Goal: Complete application form: Complete application form

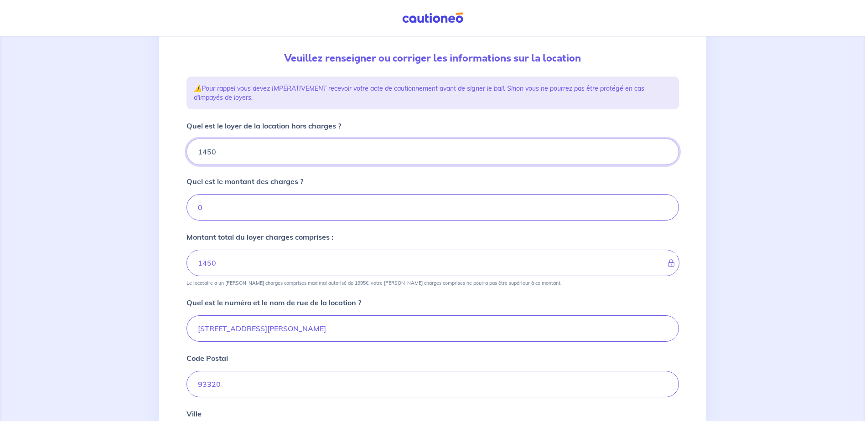
drag, startPoint x: 290, startPoint y: 150, endPoint x: 159, endPoint y: 149, distance: 131.7
click at [159, 149] on div "1 2 3 4 Informations location Informations propriétaire Informations bail Valid…" at bounding box center [432, 276] width 547 height 618
type input "1"
type input "199"
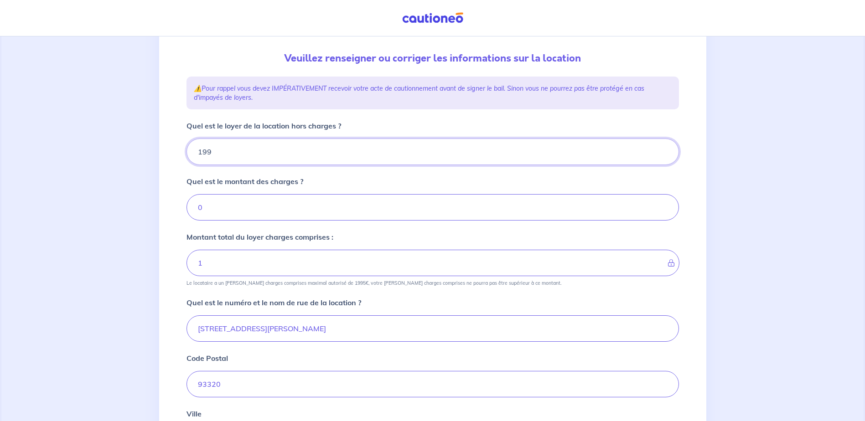
type input "19"
type input "1995"
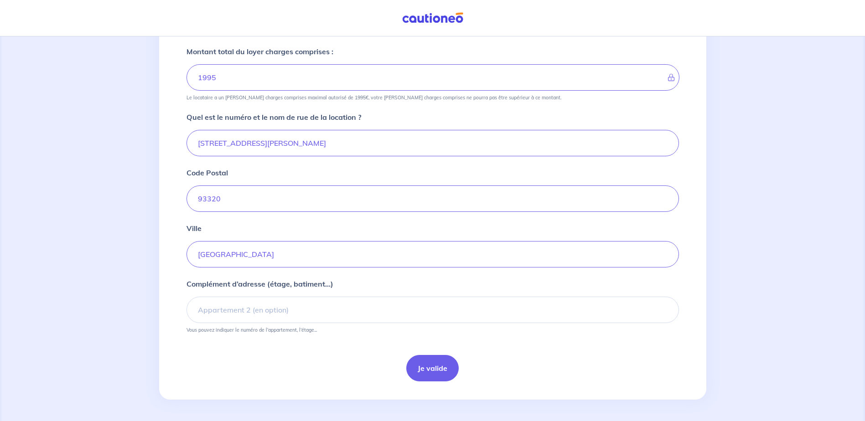
scroll to position [277, 0]
type input "1995"
click at [452, 368] on button "Je valide" at bounding box center [432, 368] width 52 height 26
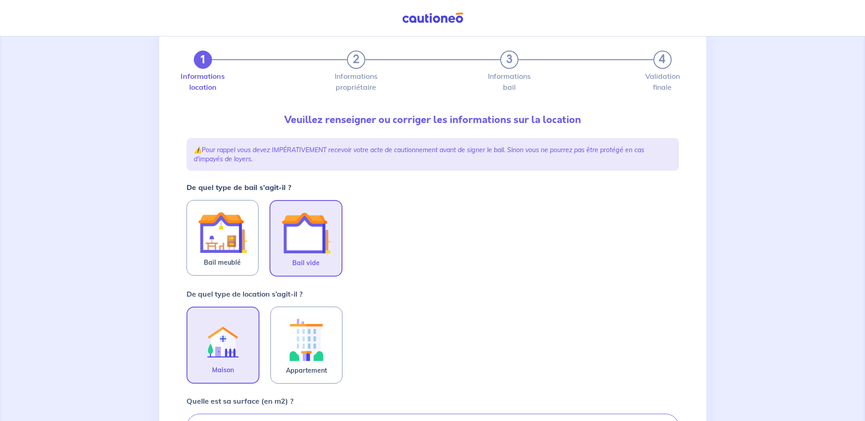
scroll to position [46, 0]
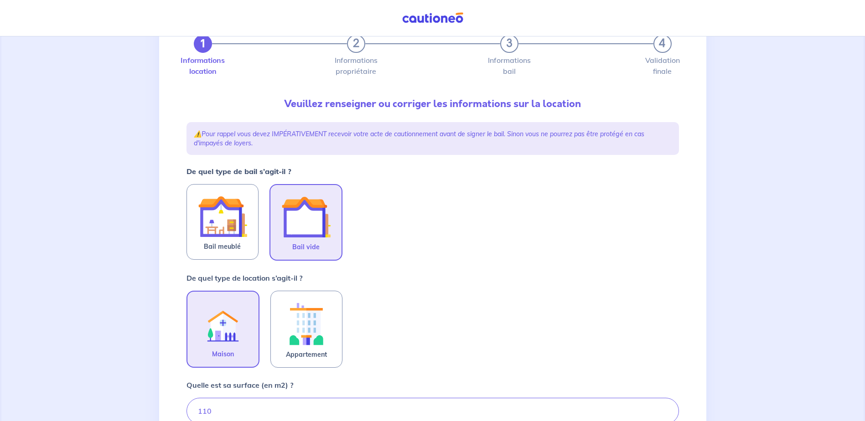
click at [304, 237] on img at bounding box center [305, 216] width 49 height 49
click at [0, 0] on input "Bail vide" at bounding box center [0, 0] width 0 height 0
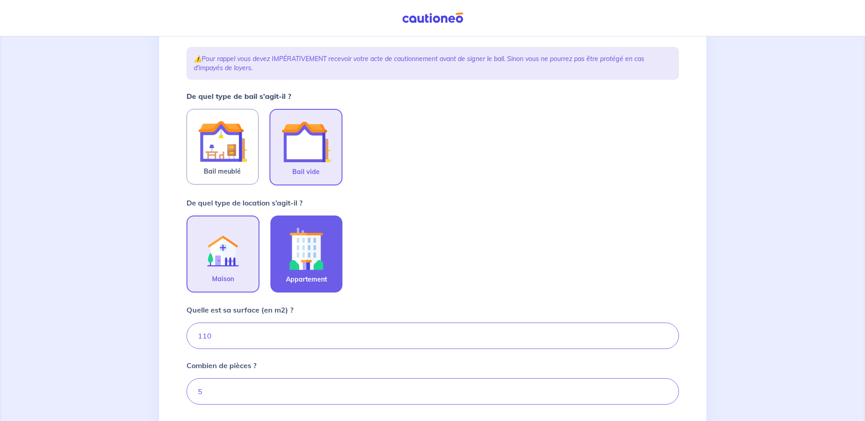
scroll to position [137, 0]
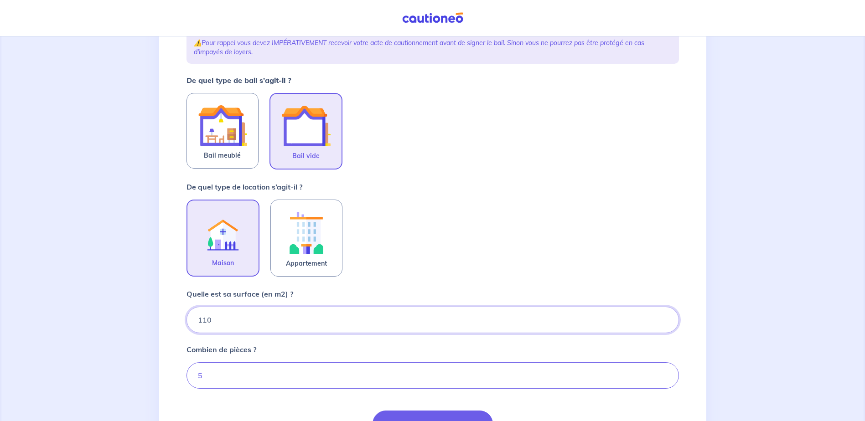
drag, startPoint x: 309, startPoint y: 325, endPoint x: 175, endPoint y: 317, distance: 133.8
click at [175, 318] on div "1 2 3 4 Informations location Informations propriétaire Informations bail Valid…" at bounding box center [432, 205] width 547 height 567
type input "110"
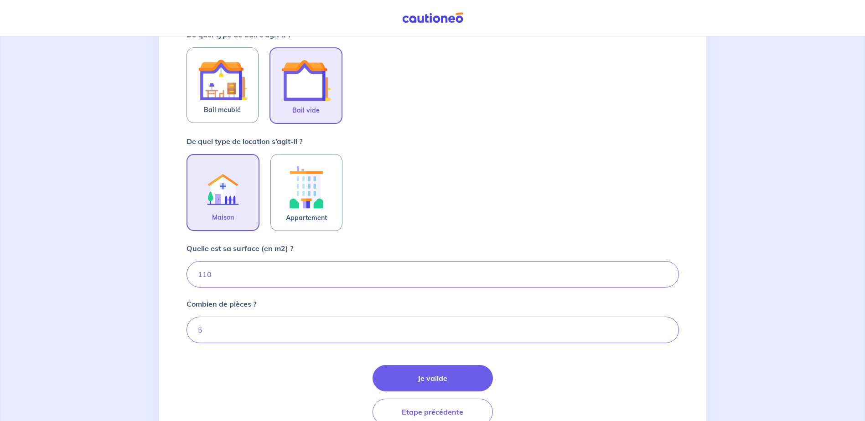
scroll to position [227, 0]
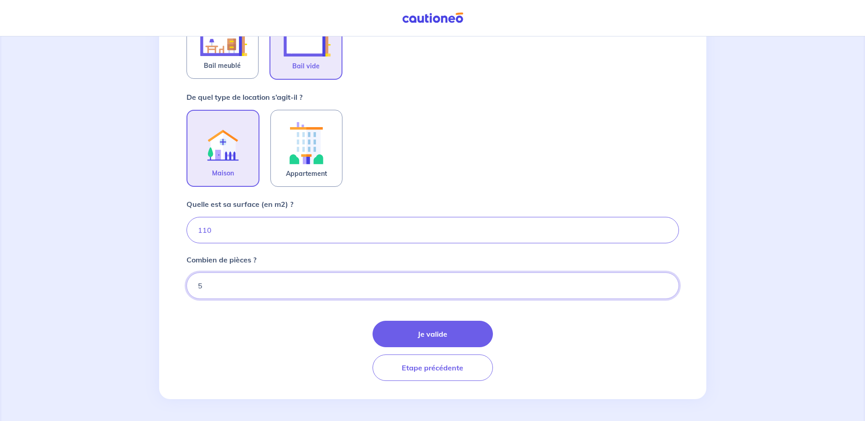
click at [207, 288] on input "5" at bounding box center [432, 286] width 492 height 26
click at [200, 289] on input "16" at bounding box center [432, 286] width 492 height 26
type input "6"
click at [418, 331] on button "Je valide" at bounding box center [432, 334] width 120 height 26
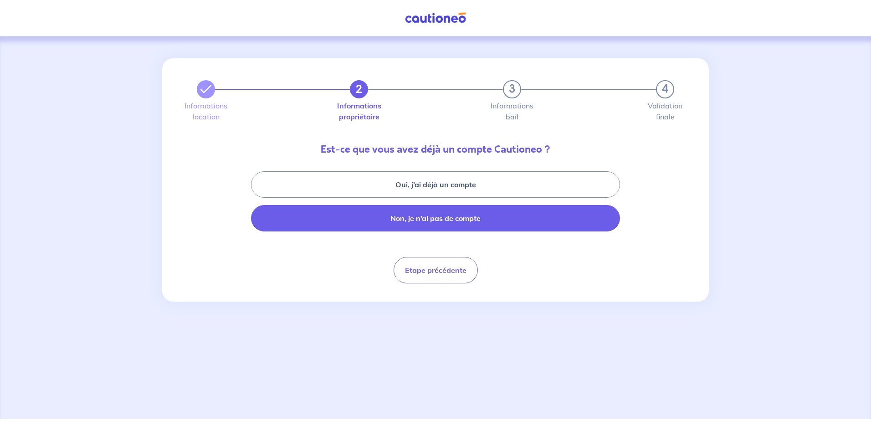
click at [460, 216] on button "Non, je n’ai pas de compte" at bounding box center [435, 218] width 369 height 26
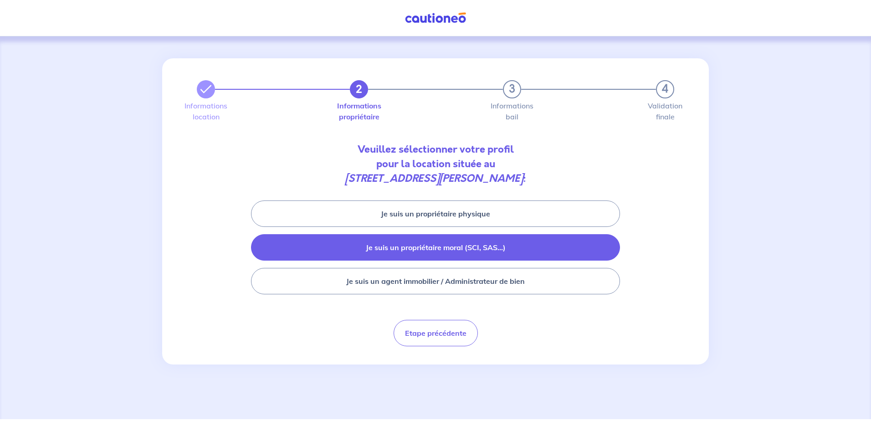
click at [462, 247] on button "Je suis un propriétaire moral (SCI, SAS...)" at bounding box center [435, 247] width 369 height 26
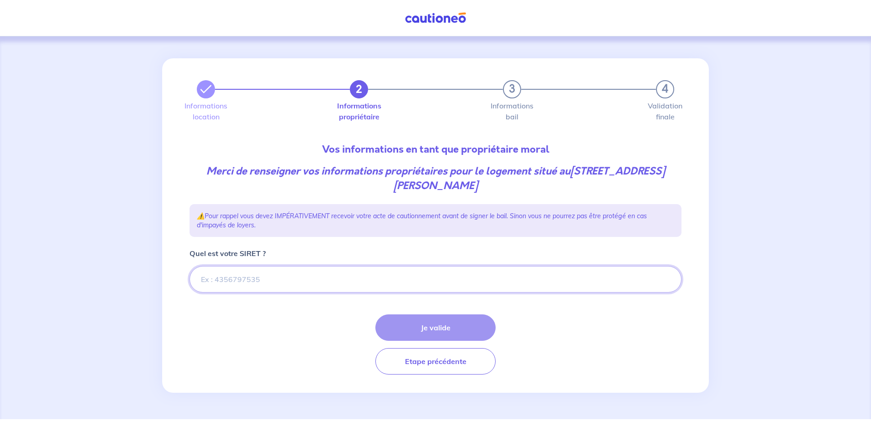
click at [369, 284] on input "Quel est votre SIRET ?" at bounding box center [436, 279] width 492 height 26
click at [391, 283] on input "Quel est votre SIRET ?" at bounding box center [436, 279] width 492 height 26
paste input "893 819 730 00019"
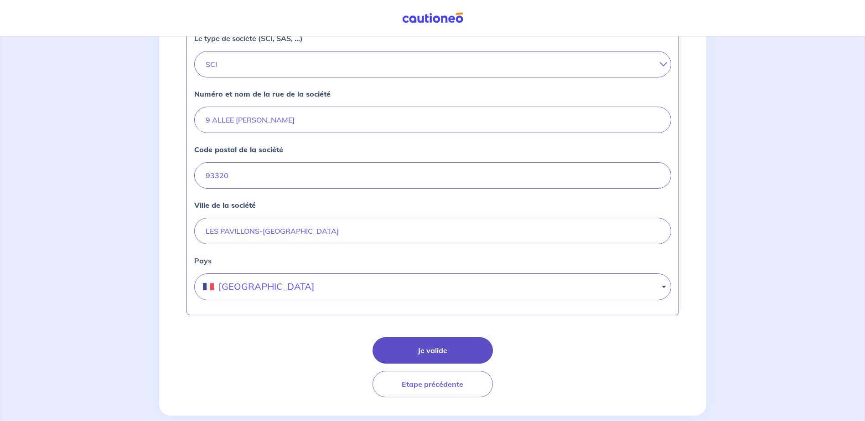
scroll to position [358, 0]
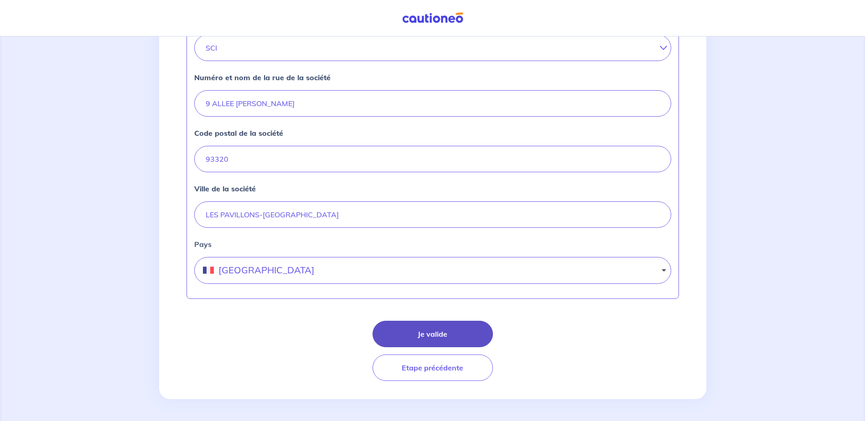
type input "893 819 730 00019"
click at [438, 344] on button "Je valide" at bounding box center [432, 334] width 120 height 26
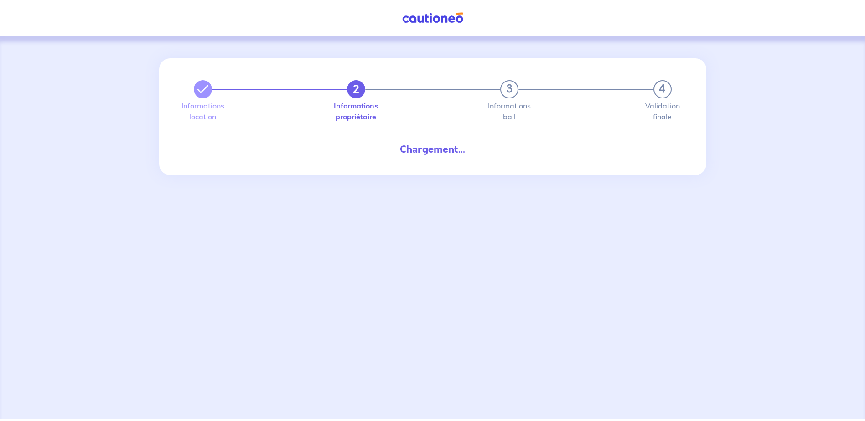
select select "FR"
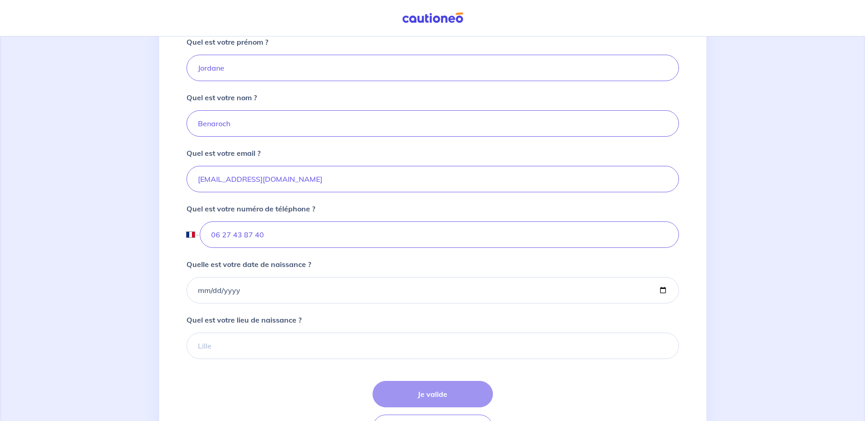
scroll to position [228, 0]
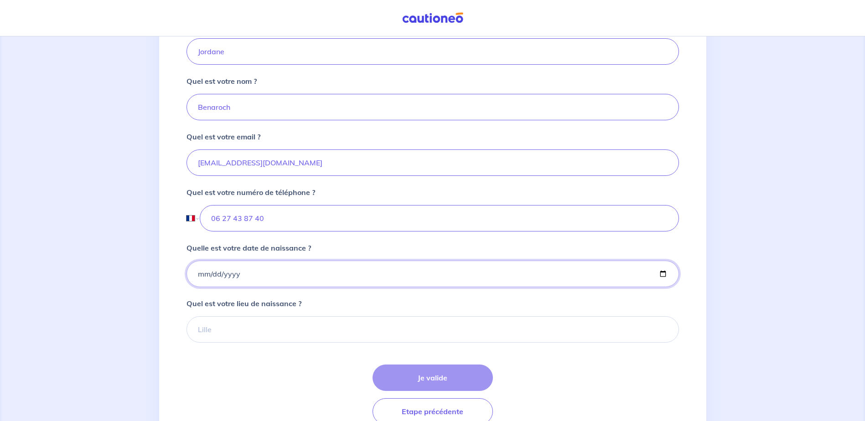
click at [191, 272] on input "Quelle est votre date de naissance ?" at bounding box center [432, 274] width 492 height 26
type input "[DATE]"
click at [262, 323] on input "Quel est votre lieu de naissance ?" at bounding box center [432, 329] width 492 height 26
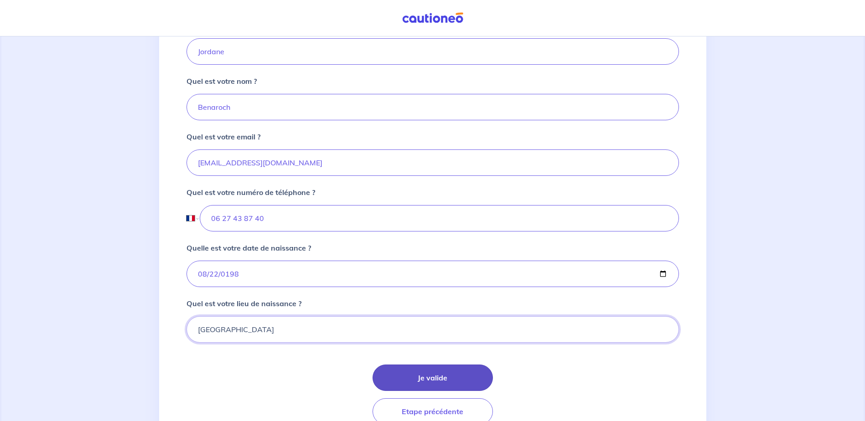
type input "[GEOGRAPHIC_DATA]"
click at [414, 379] on button "Je valide" at bounding box center [432, 378] width 120 height 26
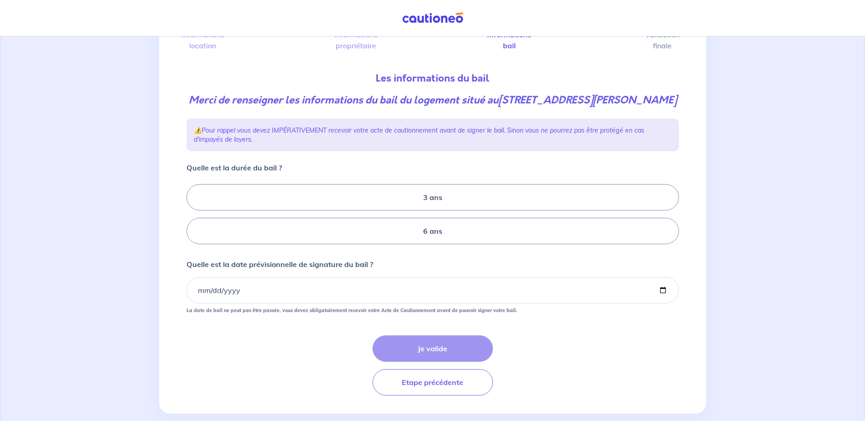
scroll to position [91, 0]
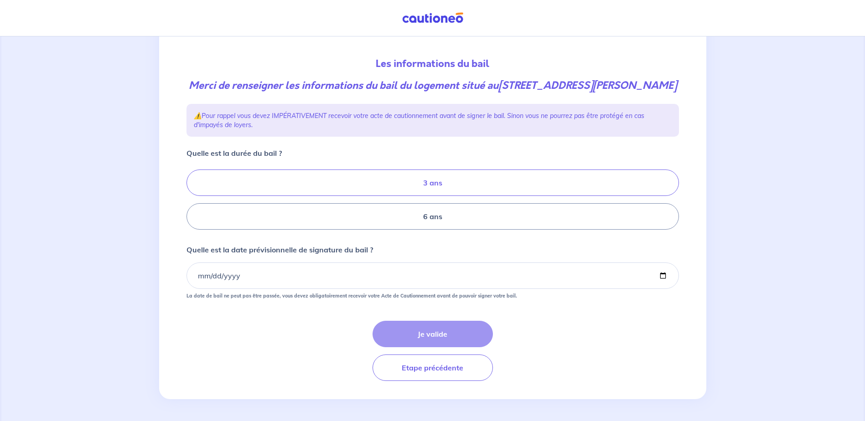
click at [372, 188] on label "3 ans" at bounding box center [432, 183] width 492 height 26
click at [192, 197] on input "3 ans" at bounding box center [189, 200] width 6 height 6
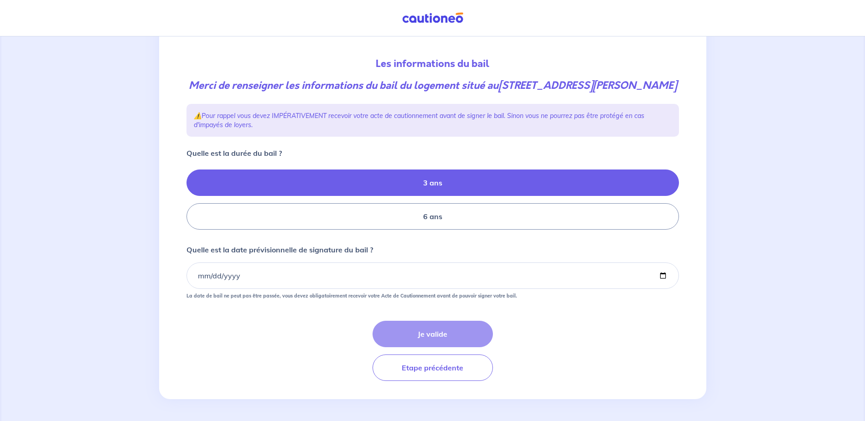
radio input "true"
click at [196, 286] on input "Quelle est la date prévisionnelle de signature du bail ?" at bounding box center [432, 276] width 492 height 26
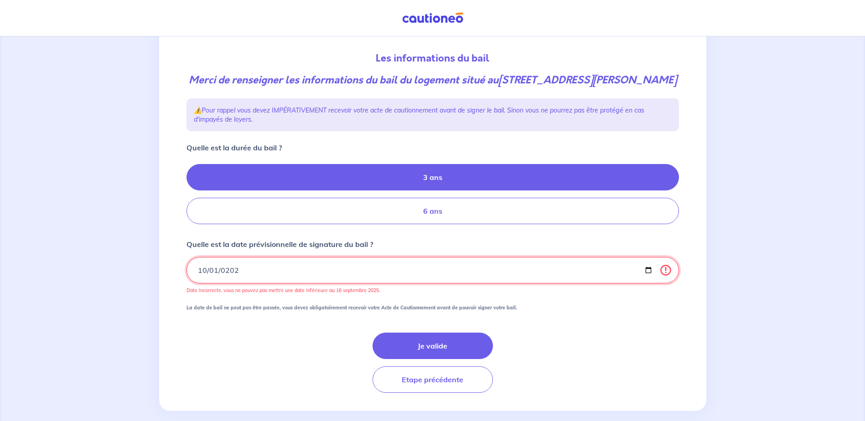
type input "[DATE]"
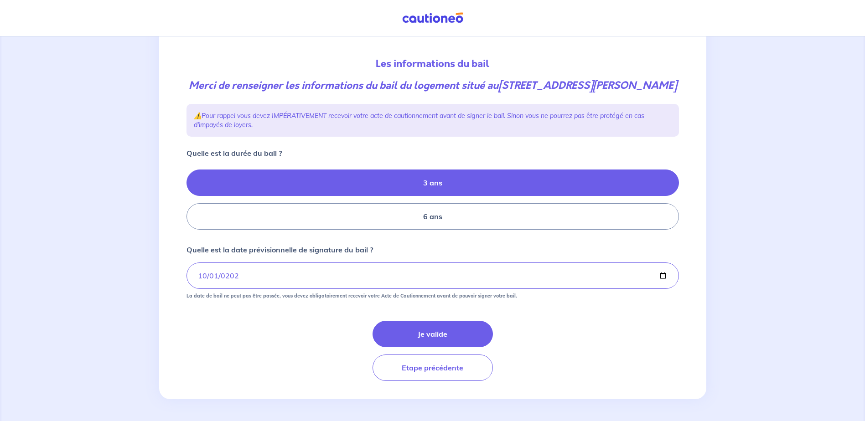
click at [543, 337] on div "Je valide Etape précédente" at bounding box center [432, 351] width 492 height 60
click at [447, 347] on button "Je valide" at bounding box center [432, 334] width 120 height 26
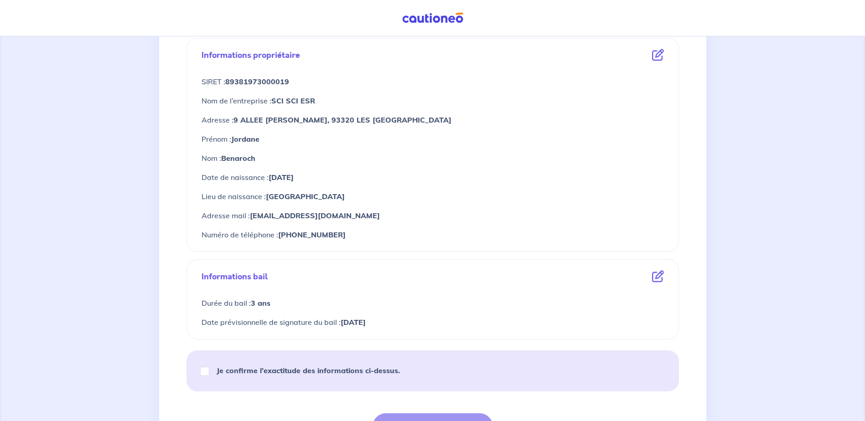
scroll to position [438, 0]
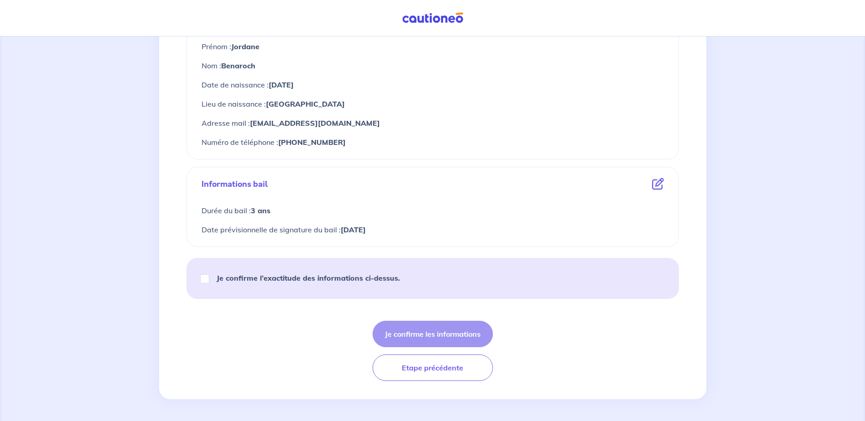
click at [237, 277] on strong "Je confirme l’exactitude des informations ci-dessus." at bounding box center [307, 277] width 183 height 9
click at [209, 277] on input "Je confirme l’exactitude des informations ci-dessus." at bounding box center [204, 278] width 9 height 9
checkbox input "true"
click at [426, 346] on button "Je confirme les informations" at bounding box center [432, 334] width 120 height 26
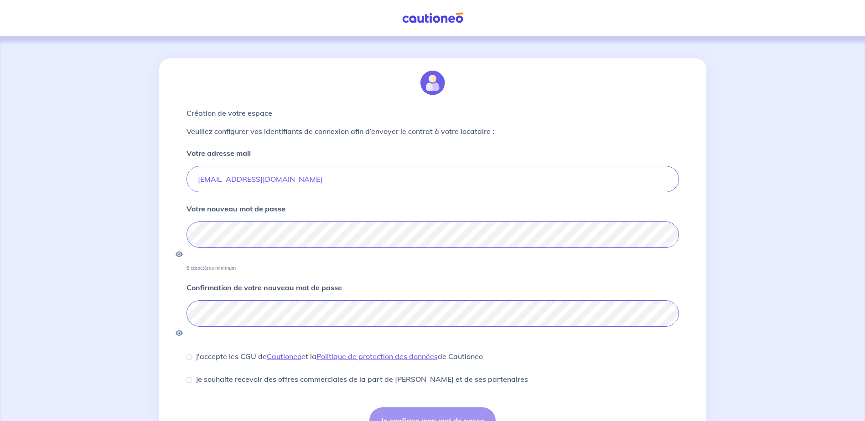
click at [235, 351] on p "J'accepte les CGU de [PERSON_NAME] et la Politique de protection des données de…" at bounding box center [339, 356] width 287 height 11
click at [192, 355] on input "J'accepte les CGU de [PERSON_NAME] et la Politique de protection des données de…" at bounding box center [188, 357] width 5 height 5
checkbox input "true"
click at [412, 407] on button "Je confirme mon mot de passe" at bounding box center [432, 420] width 126 height 26
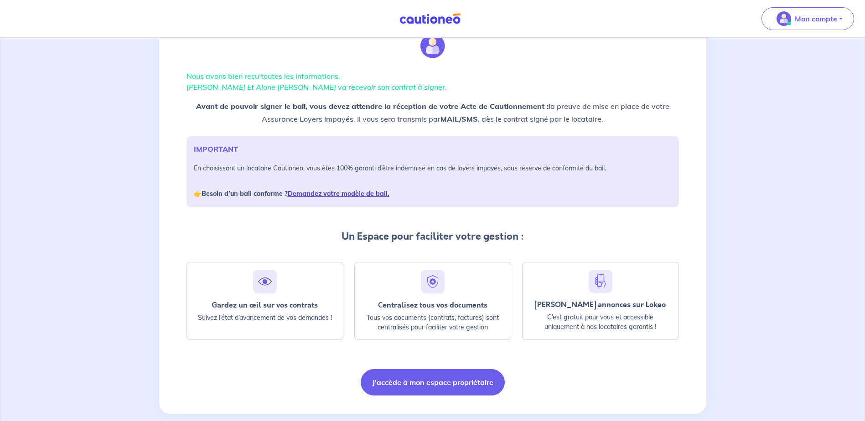
scroll to position [53, 0]
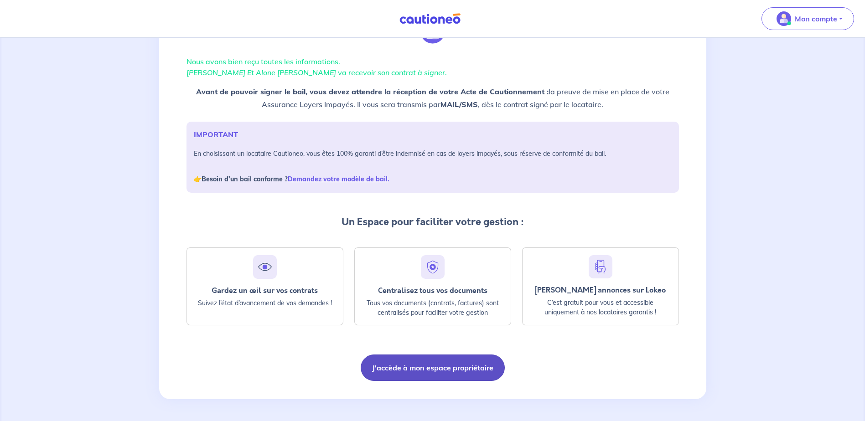
click at [408, 371] on button "J'accède à mon espace propriétaire" at bounding box center [432, 368] width 144 height 26
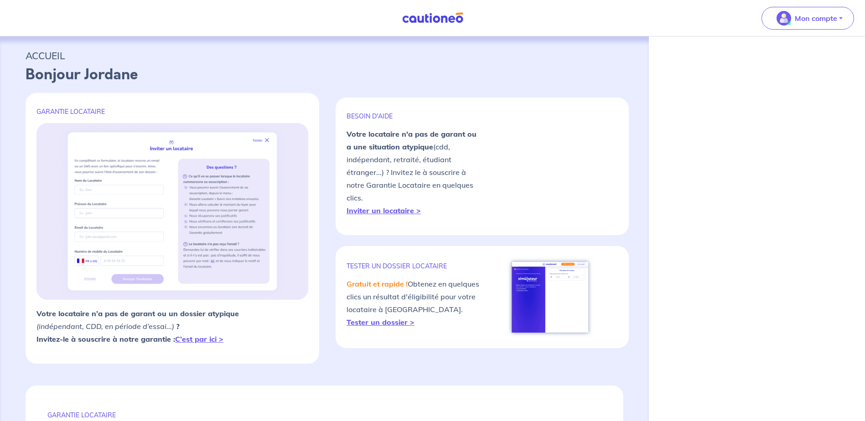
select select "FR"
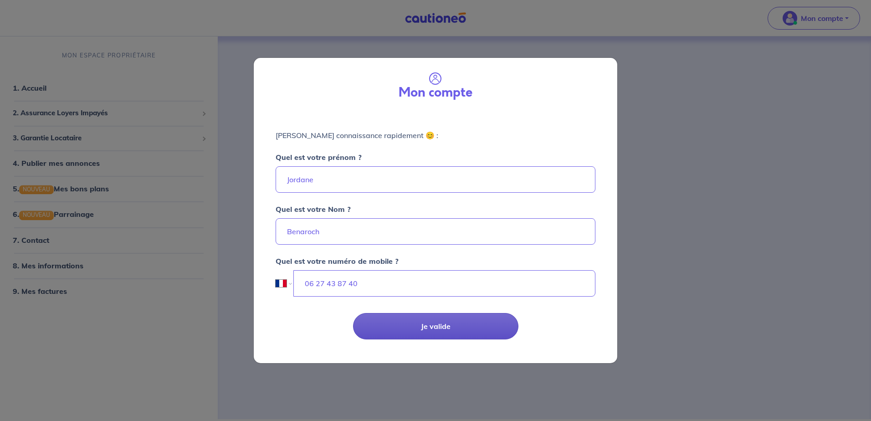
click at [441, 323] on button "Je valide" at bounding box center [435, 326] width 165 height 26
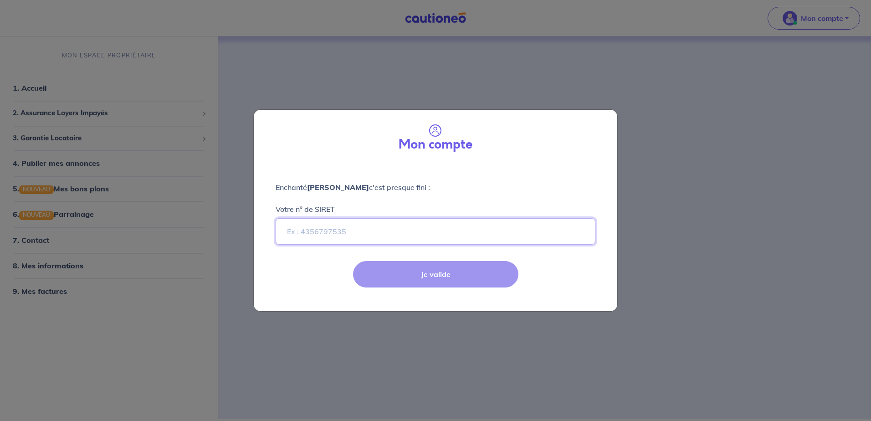
click at [368, 240] on input "Votre n° de SIRET" at bounding box center [436, 231] width 320 height 26
paste input "893 819 730 00019"
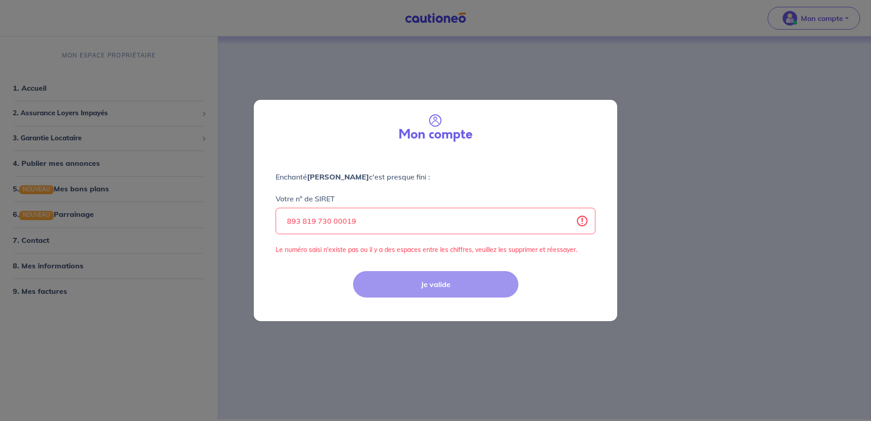
click at [401, 294] on div "Je valide" at bounding box center [435, 291] width 375 height 59
click at [402, 293] on div "Je valide" at bounding box center [435, 291] width 375 height 59
click at [374, 211] on input "893 819 730 00019" at bounding box center [436, 221] width 320 height 26
click at [303, 220] on input "893 819 730 00019" at bounding box center [436, 221] width 320 height 26
click at [315, 221] on input "893819 730 00019" at bounding box center [436, 221] width 320 height 26
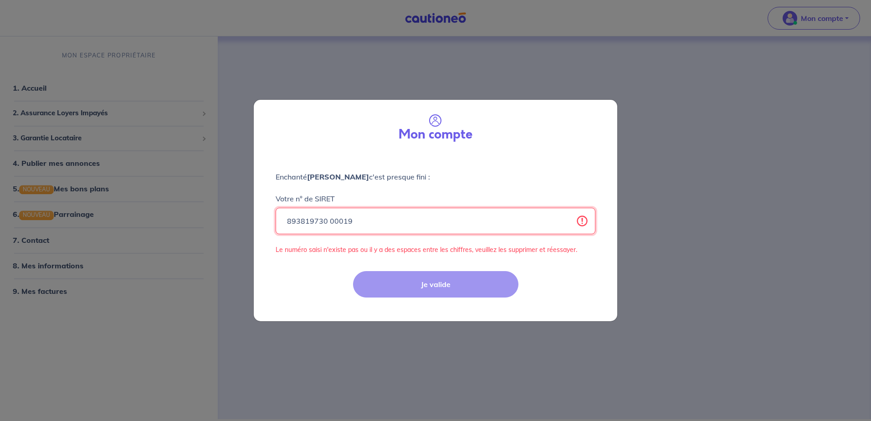
click at [328, 221] on input "893819730 00019" at bounding box center [436, 221] width 320 height 26
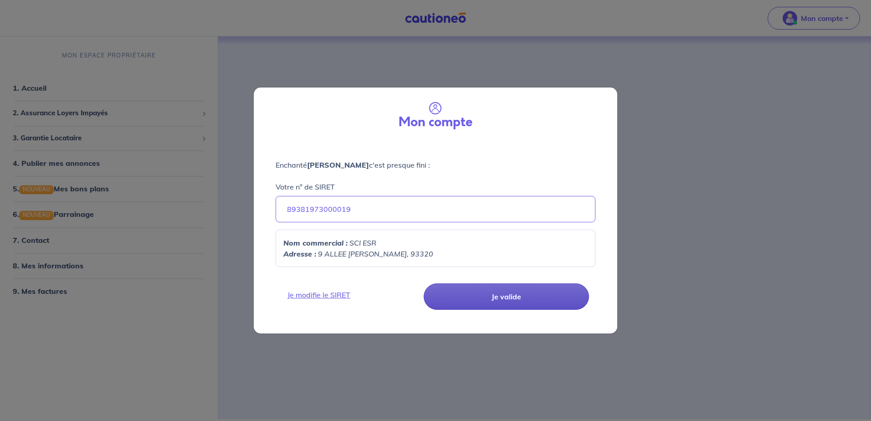
click at [464, 290] on button "Je valide" at bounding box center [506, 296] width 165 height 26
drag, startPoint x: 503, startPoint y: 301, endPoint x: 510, endPoint y: 302, distance: 7.0
click at [503, 301] on button "Je valide" at bounding box center [506, 296] width 165 height 26
click at [481, 283] on button "Je valide" at bounding box center [506, 296] width 165 height 26
click at [483, 285] on button "Je valide" at bounding box center [506, 296] width 165 height 26
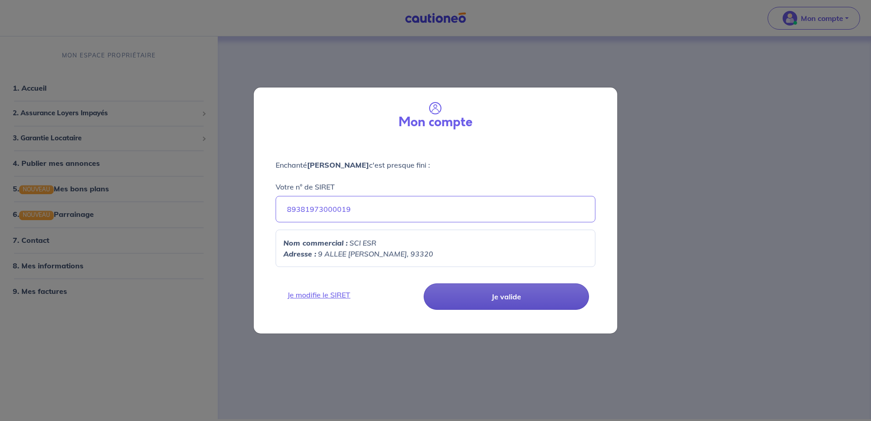
click at [474, 307] on button "Je valide" at bounding box center [506, 296] width 165 height 26
click at [475, 307] on button "Je valide" at bounding box center [506, 296] width 165 height 26
click at [450, 287] on button "Je valide" at bounding box center [506, 296] width 165 height 26
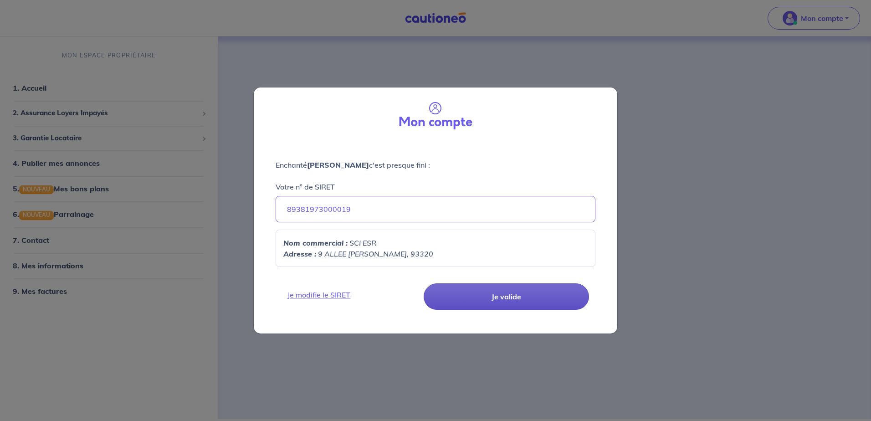
click at [450, 287] on button "Je valide" at bounding box center [506, 296] width 165 height 26
click at [376, 210] on input "89381973000019" at bounding box center [436, 209] width 320 height 26
click at [334, 293] on link "Je modifie le SIRET" at bounding box center [351, 294] width 138 height 11
click at [380, 246] on p "Nom commercial : SCI ESR" at bounding box center [435, 242] width 304 height 11
click at [540, 300] on button "Je valide" at bounding box center [506, 296] width 165 height 26
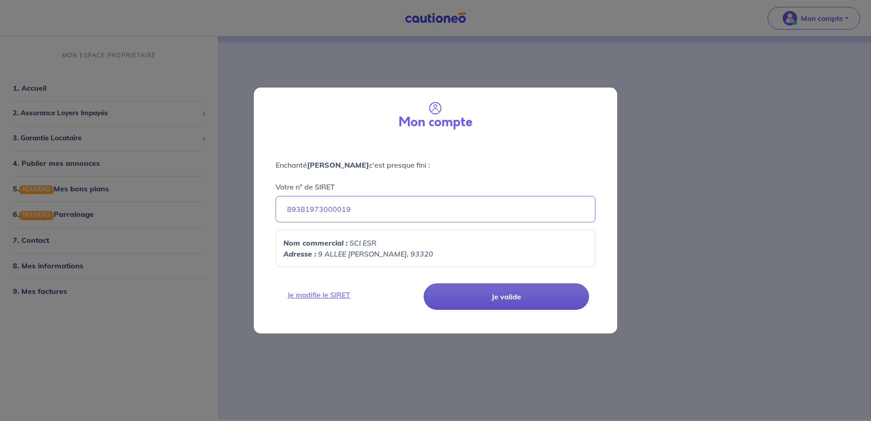
click at [540, 300] on button "Je valide" at bounding box center [506, 296] width 165 height 26
click at [351, 211] on input "89381973000019" at bounding box center [436, 209] width 320 height 26
click at [337, 211] on input "89381973000019" at bounding box center [436, 209] width 320 height 26
click at [386, 211] on input "89381973000019" at bounding box center [436, 209] width 320 height 26
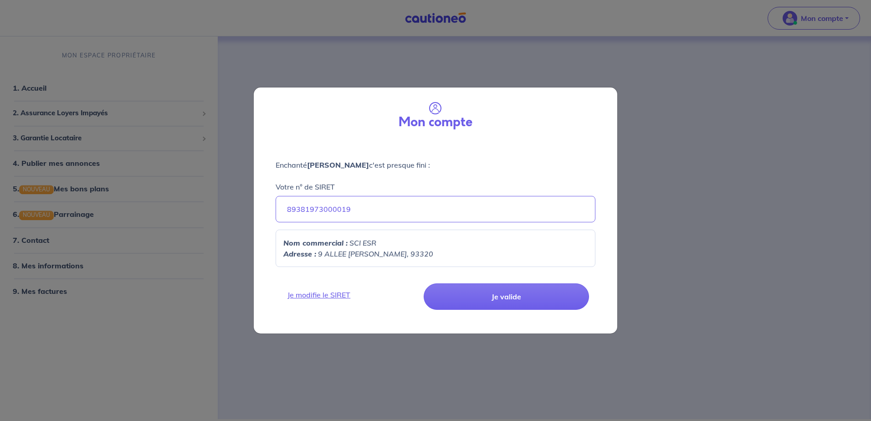
click at [369, 263] on div "Nom commercial : SCI ESR Adresse : 9 ALLEE JEAN-JACQUES ROUSSEAU, 93320" at bounding box center [436, 248] width 320 height 37
click at [372, 256] on em "9 ALLEE JEAN-JACQUES ROUSSEAU, 93320" at bounding box center [375, 253] width 115 height 9
drag, startPoint x: 372, startPoint y: 256, endPoint x: 495, endPoint y: 289, distance: 127.0
click at [495, 289] on button "Je valide" at bounding box center [506, 296] width 165 height 26
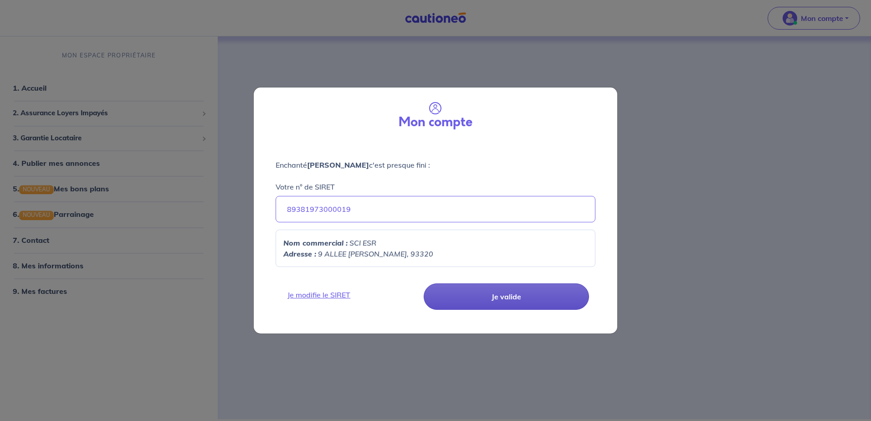
click at [495, 289] on button "Je valide" at bounding box center [506, 296] width 165 height 26
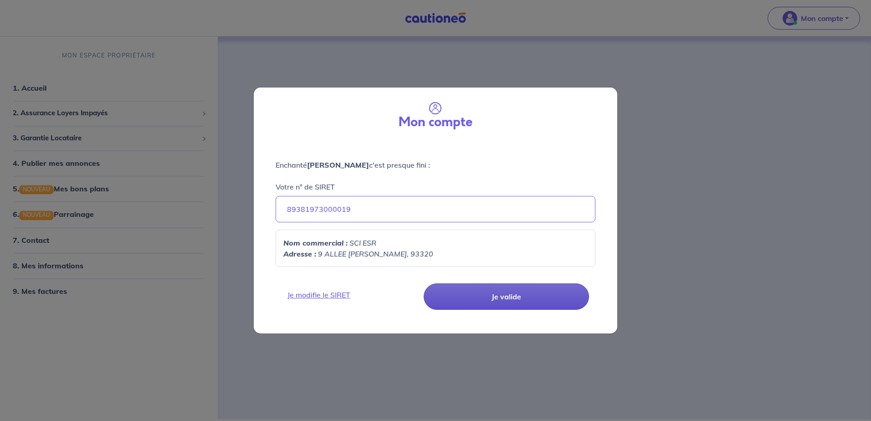
click at [495, 289] on button "Je valide" at bounding box center [506, 296] width 165 height 26
click at [349, 292] on link "Je modifie le SIRET" at bounding box center [351, 294] width 138 height 11
click at [359, 211] on input "89381973000019" at bounding box center [436, 209] width 320 height 26
click at [301, 210] on input "89381973000019" at bounding box center [436, 209] width 320 height 26
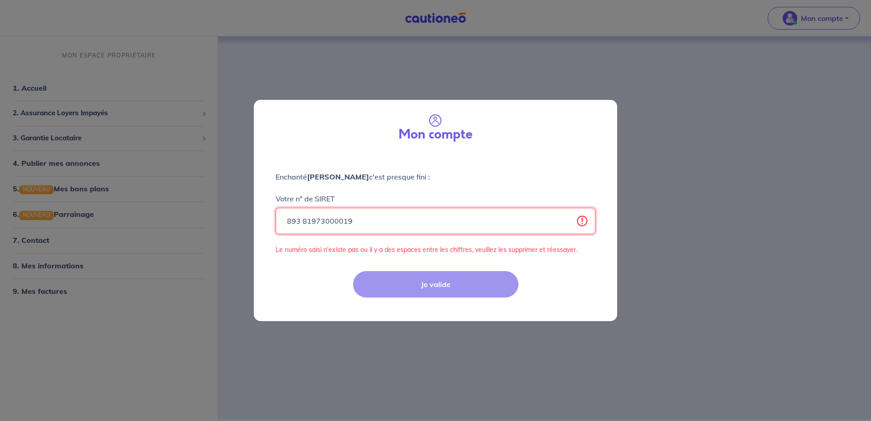
click at [316, 222] on input "893 81973000019" at bounding box center [436, 221] width 320 height 26
click at [332, 222] on input "893 819 73000019" at bounding box center [436, 221] width 320 height 26
click at [429, 281] on div "Je valide" at bounding box center [435, 291] width 375 height 59
click at [332, 218] on input "893 819 730 00019" at bounding box center [436, 221] width 320 height 26
click at [582, 223] on input "893 819 73000019" at bounding box center [436, 221] width 320 height 26
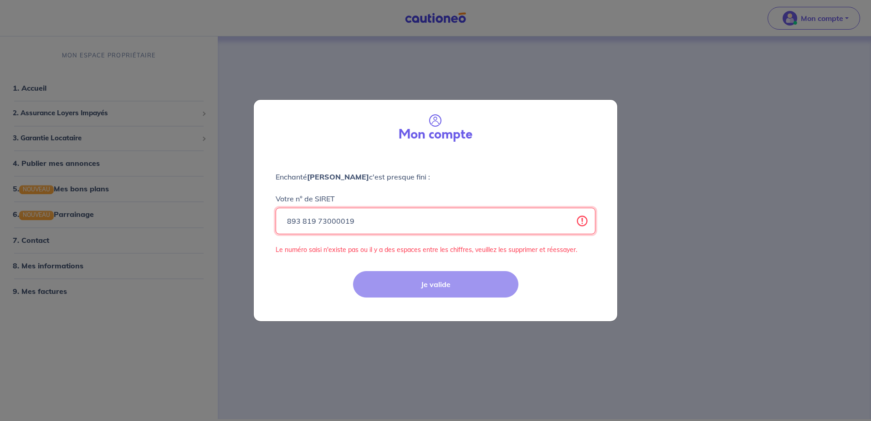
click at [581, 222] on input "893 819 73000019" at bounding box center [436, 221] width 320 height 26
click at [317, 222] on input "893 819 73000019" at bounding box center [436, 221] width 320 height 26
click at [301, 221] on input "893 81973000019" at bounding box center [436, 221] width 320 height 26
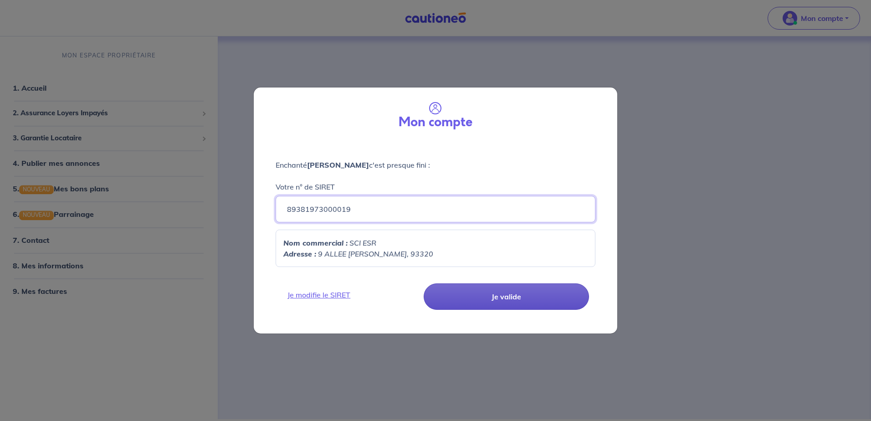
type input "89381973000019"
click at [520, 289] on button "Je valide" at bounding box center [506, 296] width 165 height 26
click at [518, 289] on button "Je valide" at bounding box center [506, 296] width 165 height 26
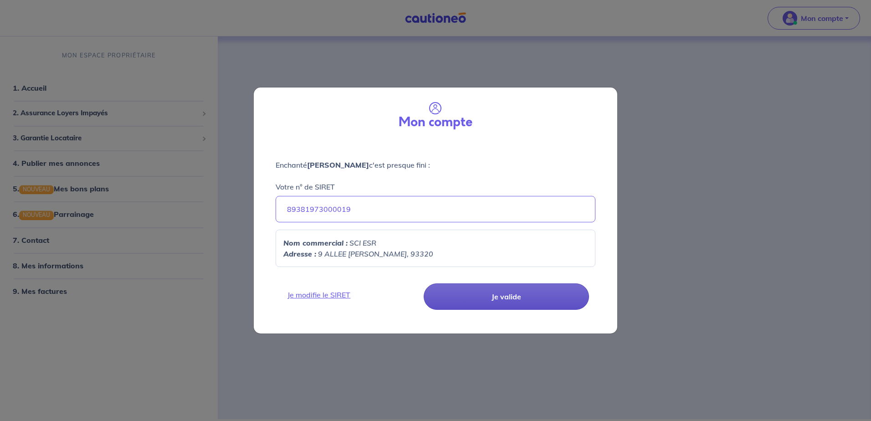
click at [517, 291] on button "Je valide" at bounding box center [506, 296] width 165 height 26
click at [516, 291] on button "Je valide" at bounding box center [506, 296] width 165 height 26
click at [524, 300] on button "Je valide" at bounding box center [506, 296] width 165 height 26
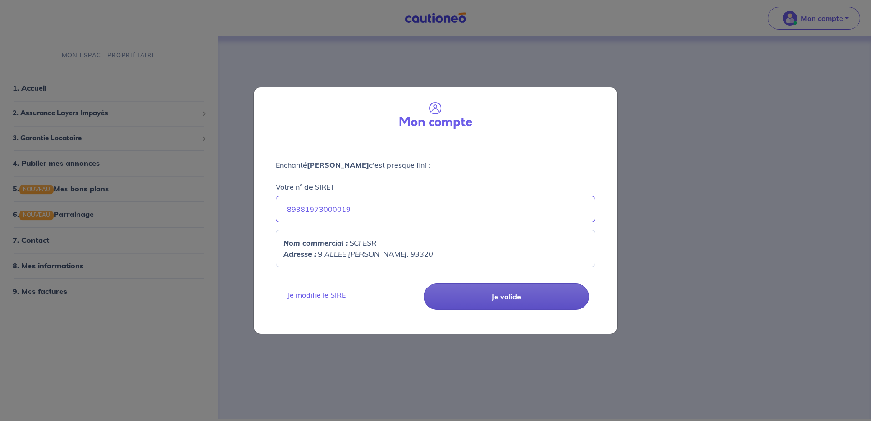
click at [524, 300] on button "Je valide" at bounding box center [506, 296] width 165 height 26
click at [521, 300] on button "Je valide" at bounding box center [506, 296] width 165 height 26
click at [520, 300] on button "Je valide" at bounding box center [506, 296] width 165 height 26
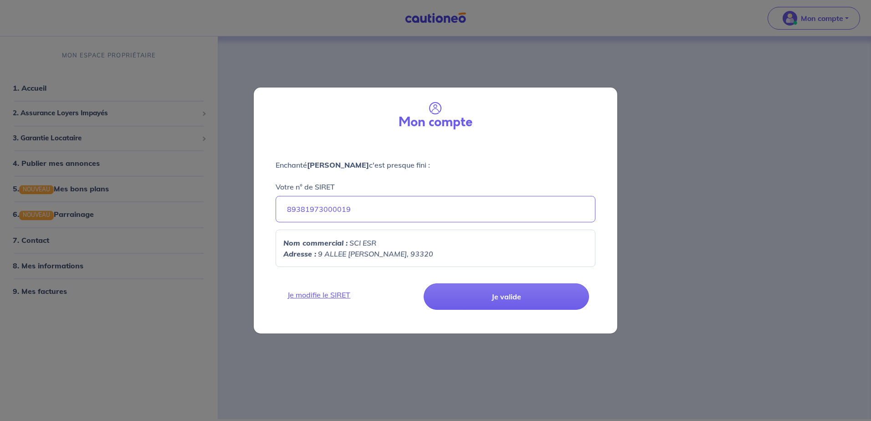
click at [390, 261] on div "Nom commercial : SCI ESR Adresse : 9 ALLEE JEAN-JACQUES ROUSSEAU, 93320" at bounding box center [436, 248] width 320 height 37
click at [386, 251] on em "9 ALLEE JEAN-JACQUES ROUSSEAU, 93320" at bounding box center [375, 253] width 115 height 9
drag, startPoint x: 375, startPoint y: 212, endPoint x: 263, endPoint y: 209, distance: 112.1
click at [265, 210] on div "Enchanté Jordane Benaroch c'est presque fini : Votre n° de SIRET 89381973000019…" at bounding box center [436, 207] width 364 height 133
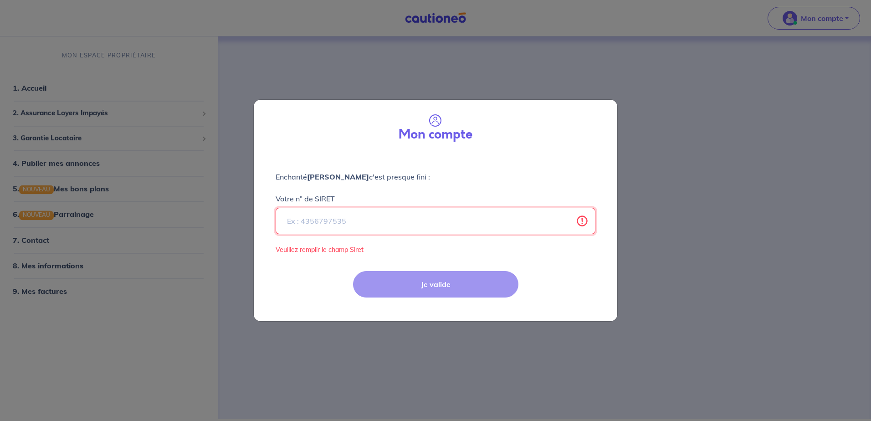
paste input "893 819 730 00019"
click at [427, 288] on div "Je valide" at bounding box center [435, 291] width 375 height 59
click at [301, 270] on div "Je valide" at bounding box center [435, 291] width 375 height 59
click at [302, 221] on input "893 819 730 00019" at bounding box center [436, 221] width 320 height 26
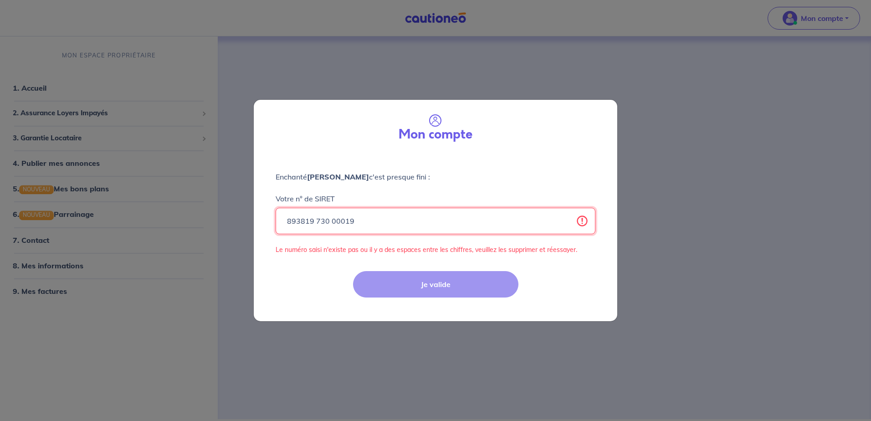
click at [319, 220] on input "893819 730 00019" at bounding box center [436, 221] width 320 height 26
click at [311, 220] on input "893819 730 00019" at bounding box center [436, 221] width 320 height 26
type input "89381 730 00019"
drag, startPoint x: 331, startPoint y: 223, endPoint x: 281, endPoint y: 215, distance: 51.2
click at [224, 211] on div "Mon compte Enchanté Jordane Benaroch c'est presque fini : Votre n° de SIRET 893…" at bounding box center [435, 210] width 871 height 421
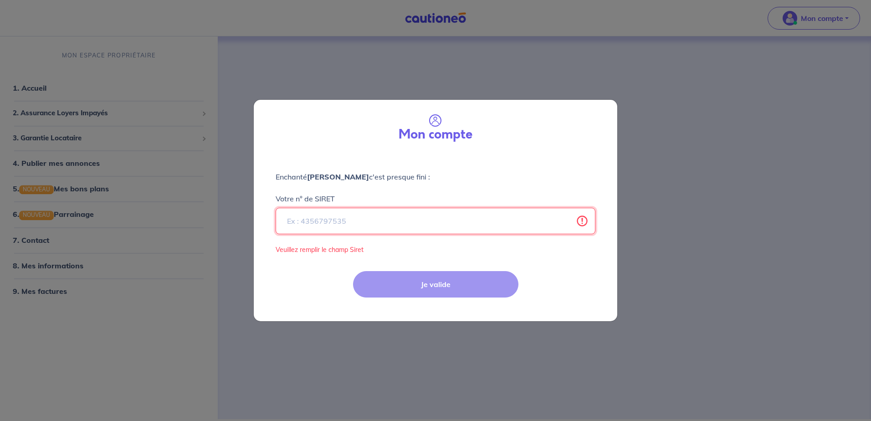
paste input "893 819 730 00019"
click at [303, 220] on input "893 819 730 00019" at bounding box center [436, 221] width 320 height 26
click at [317, 220] on input "893819 730 00019" at bounding box center [436, 221] width 320 height 26
click at [330, 221] on input "893819730 00019" at bounding box center [436, 221] width 320 height 26
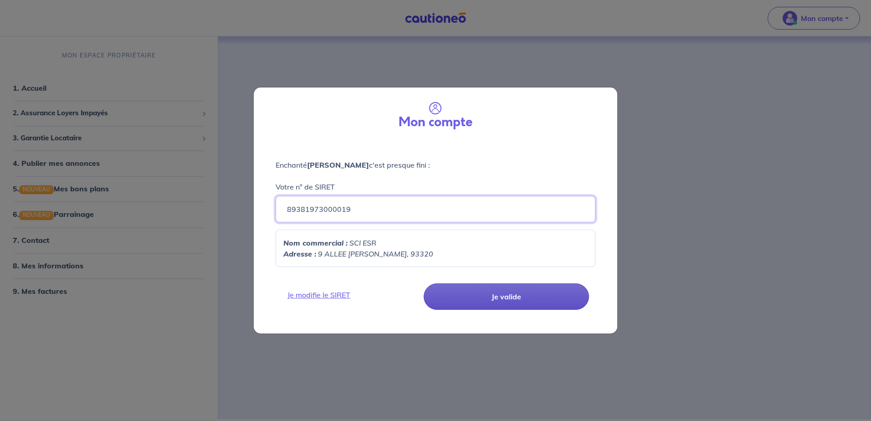
type input "89381973000019"
click at [506, 302] on button "Je valide" at bounding box center [506, 296] width 165 height 26
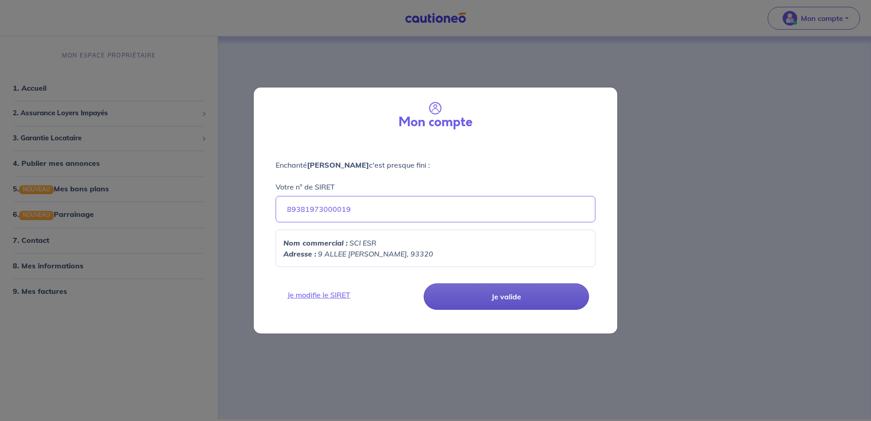
click at [506, 302] on button "Je valide" at bounding box center [506, 296] width 165 height 26
click at [733, 52] on div "Mon compte Enchanté Jordane Benaroch c'est presque fini : Votre n° de SIRET 893…" at bounding box center [435, 210] width 871 height 421
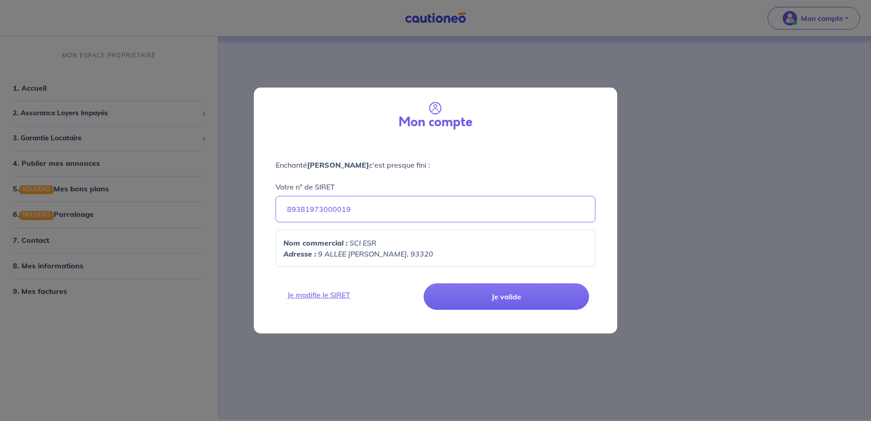
click at [803, 17] on div "Mon compte Enchanté Jordane Benaroch c'est presque fini : Votre n° de SIRET 893…" at bounding box center [435, 210] width 871 height 421
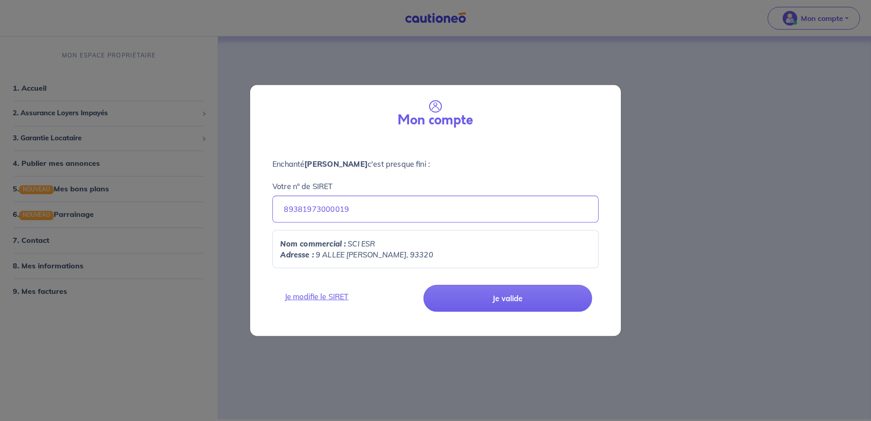
click at [803, 17] on div "Mon compte Enchanté Jordane Benaroch c'est presque fini : Votre n° de SIRET 893…" at bounding box center [435, 210] width 871 height 421
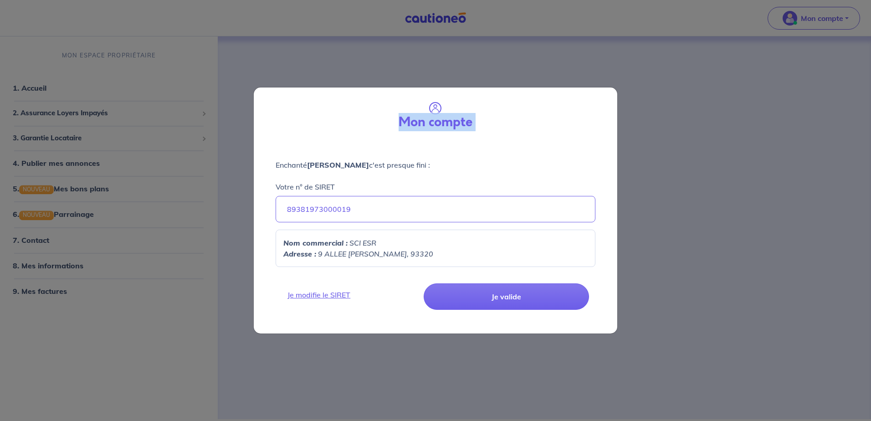
click at [490, 106] on div "Mon compte" at bounding box center [435, 114] width 349 height 39
click at [489, 107] on div "Mon compte" at bounding box center [435, 114] width 349 height 39
click at [489, 108] on div "Mon compte" at bounding box center [435, 114] width 349 height 39
click at [406, 335] on div "Mon compte Enchanté Jordane Benaroch c'est presque fini : Votre n° de SIRET 893…" at bounding box center [435, 210] width 871 height 421
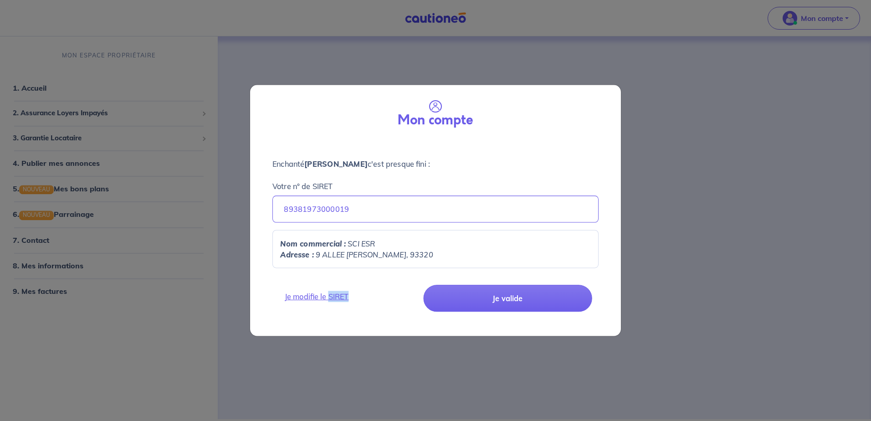
click at [406, 335] on div "Mon compte Enchanté Jordane Benaroch c'est presque fini : Votre n° de SIRET 893…" at bounding box center [435, 210] width 871 height 421
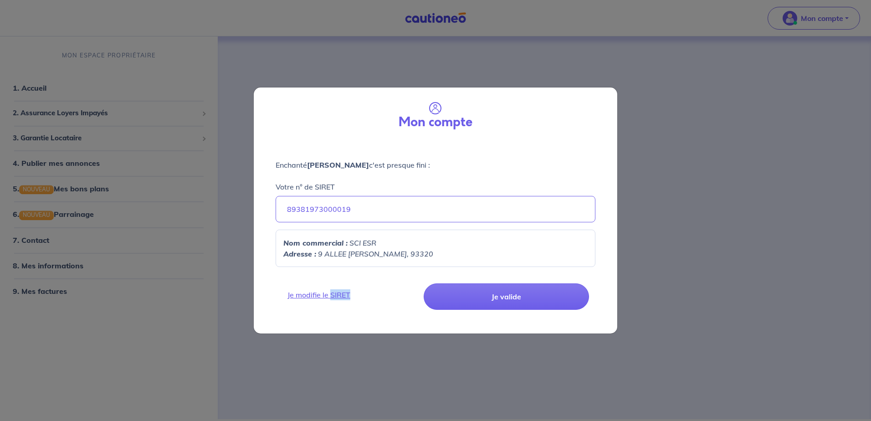
click at [407, 336] on div "Mon compte Enchanté Jordane Benaroch c'est presque fini : Votre n° de SIRET 893…" at bounding box center [435, 210] width 871 height 421
click at [407, 337] on div "Mon compte Enchanté Jordane Benaroch c'est presque fini : Votre n° de SIRET 893…" at bounding box center [435, 210] width 871 height 421
click at [410, 338] on div "Mon compte Enchanté Jordane Benaroch c'est presque fini : Votre n° de SIRET 893…" at bounding box center [435, 210] width 871 height 421
drag, startPoint x: 410, startPoint y: 338, endPoint x: 508, endPoint y: 290, distance: 108.4
click at [508, 290] on button "Je valide" at bounding box center [506, 296] width 165 height 26
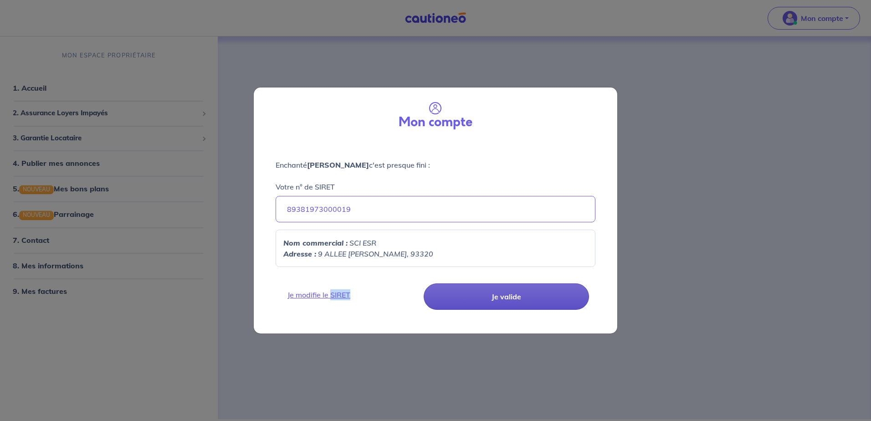
click at [508, 291] on button "Je valide" at bounding box center [506, 296] width 165 height 26
click at [498, 308] on button "Je valide" at bounding box center [506, 296] width 165 height 26
click at [498, 307] on button "Je valide" at bounding box center [506, 296] width 165 height 26
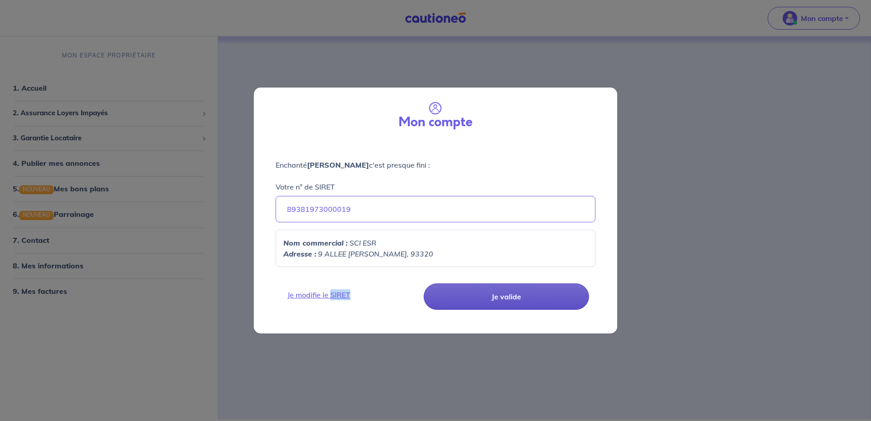
click at [498, 306] on button "Je valide" at bounding box center [506, 296] width 165 height 26
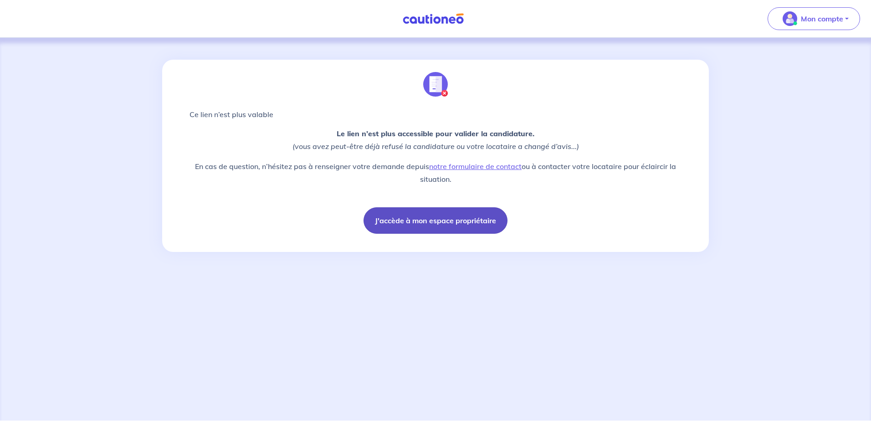
click at [452, 224] on button "J'accède à mon espace propriétaire" at bounding box center [436, 220] width 144 height 26
